Goal: Complete application form

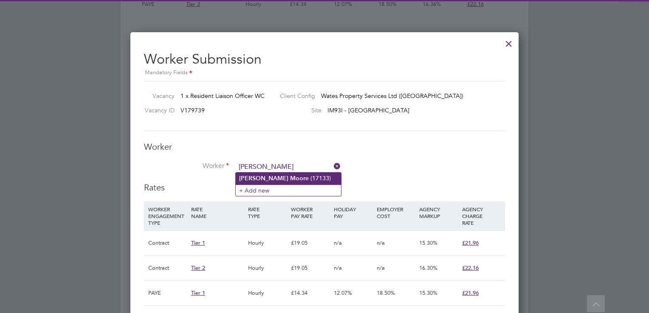
click at [290, 176] on b "Moor" at bounding box center [297, 178] width 15 height 7
type input "Trisha Moore (17133)"
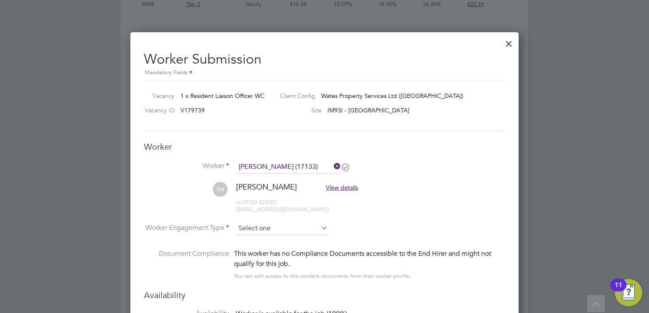
click at [301, 229] on input at bounding box center [282, 229] width 92 height 13
click at [291, 237] on li "Contract" at bounding box center [282, 239] width 93 height 11
type input "Contract"
click at [442, 218] on li "TM Trisha Moore View details m: 07724 823002 trishamoore1988@gmail.com" at bounding box center [324, 202] width 361 height 40
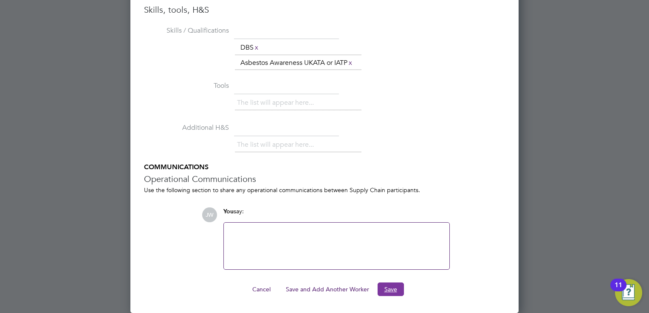
click at [387, 296] on button "Save" at bounding box center [391, 290] width 26 height 14
